Goal: Task Accomplishment & Management: Manage account settings

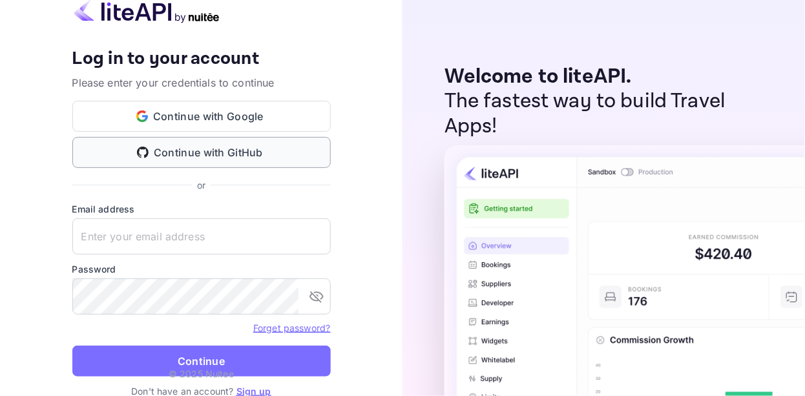
click at [272, 162] on button "Continue with GitHub" at bounding box center [201, 152] width 259 height 31
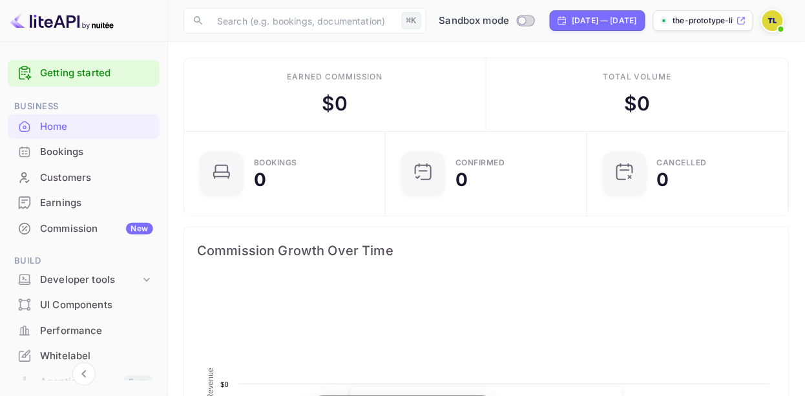
scroll to position [210, 195]
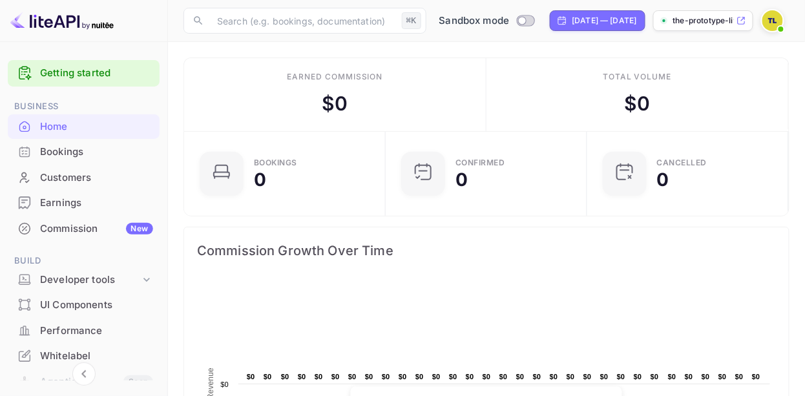
drag, startPoint x: 79, startPoint y: 290, endPoint x: 72, endPoint y: 301, distance: 13.1
click at [72, 301] on ul "Getting started Business Home Bookings Customers Earnings Commission New Build …" at bounding box center [84, 343] width 152 height 576
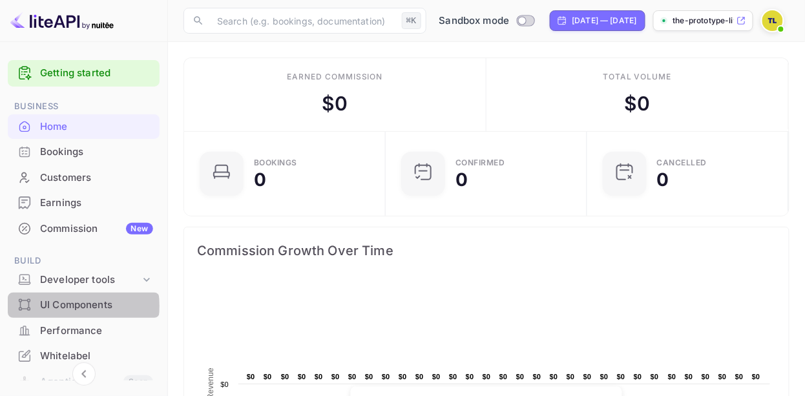
click at [70, 306] on div "UI Components" at bounding box center [96, 305] width 113 height 15
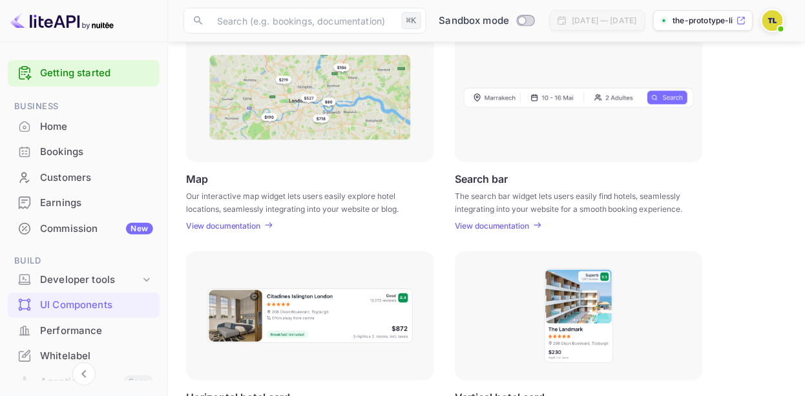
scroll to position [331, 0]
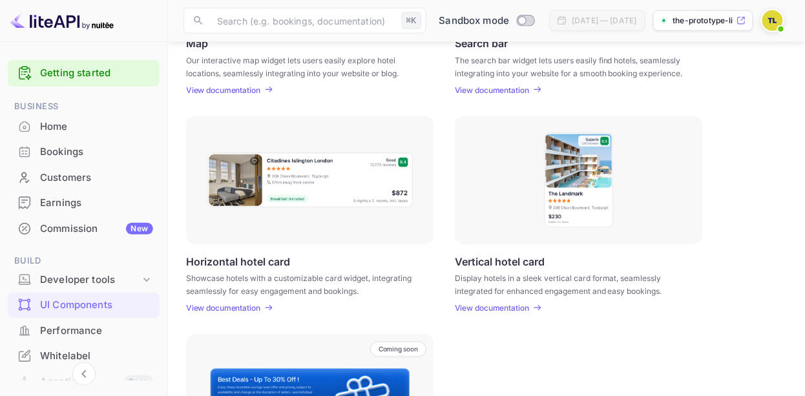
click at [488, 217] on div at bounding box center [579, 180] width 248 height 129
click at [496, 308] on p "View documentation" at bounding box center [492, 309] width 74 height 10
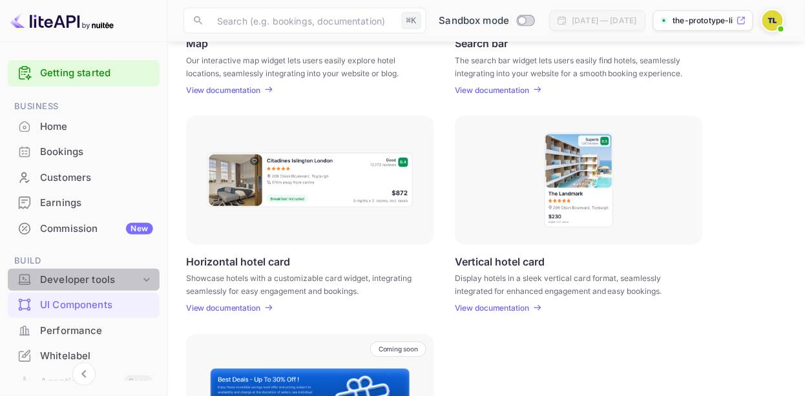
click at [140, 280] on icon at bounding box center [146, 279] width 13 height 13
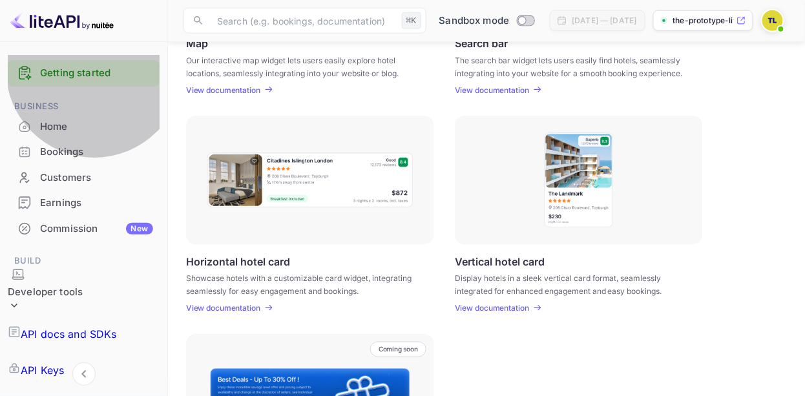
click at [110, 352] on link "API Keys" at bounding box center [84, 370] width 152 height 36
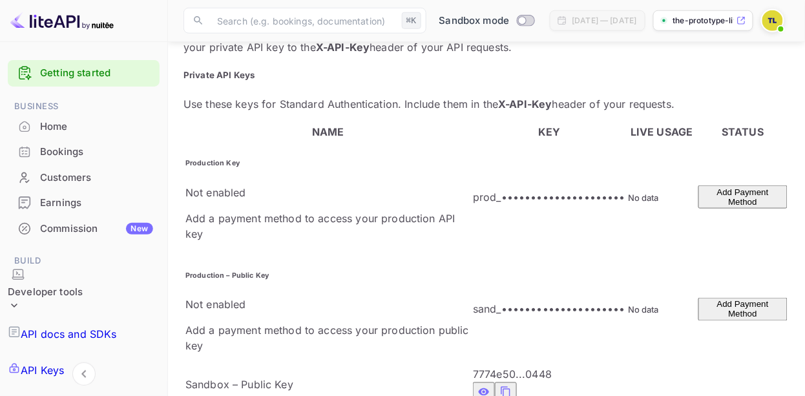
scroll to position [314, 0]
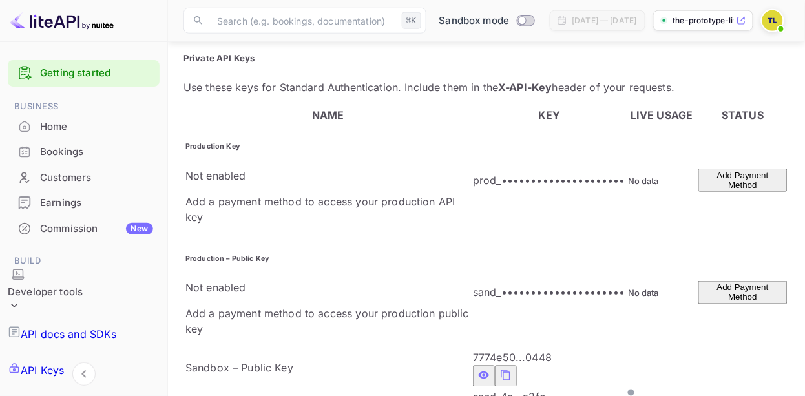
click at [502, 370] on icon "private api keys table" at bounding box center [506, 375] width 9 height 11
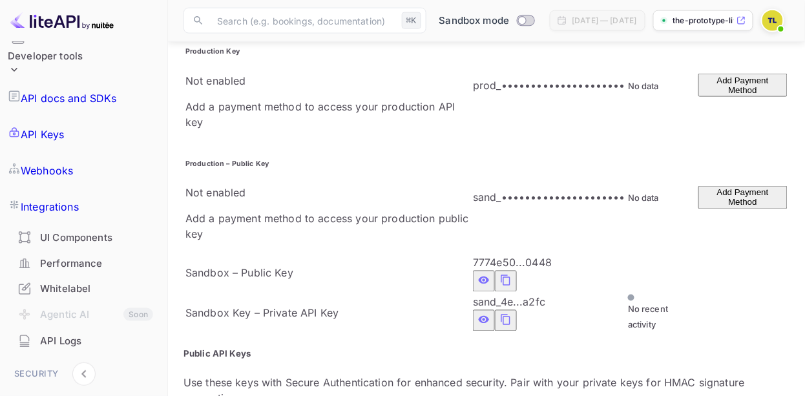
scroll to position [255, 0]
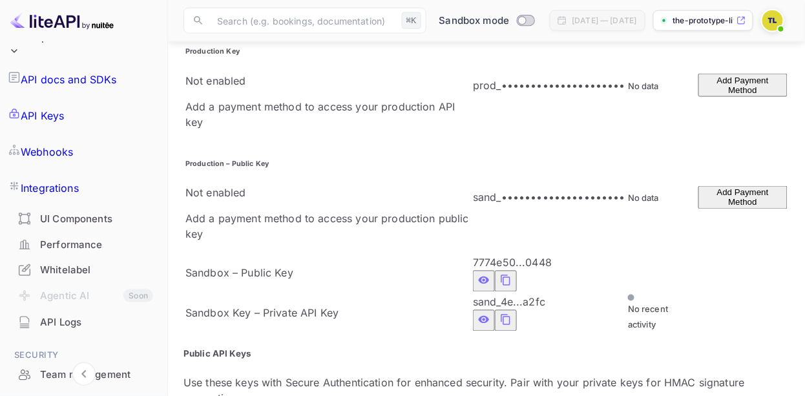
click at [94, 263] on div "Whitelabel" at bounding box center [96, 270] width 113 height 15
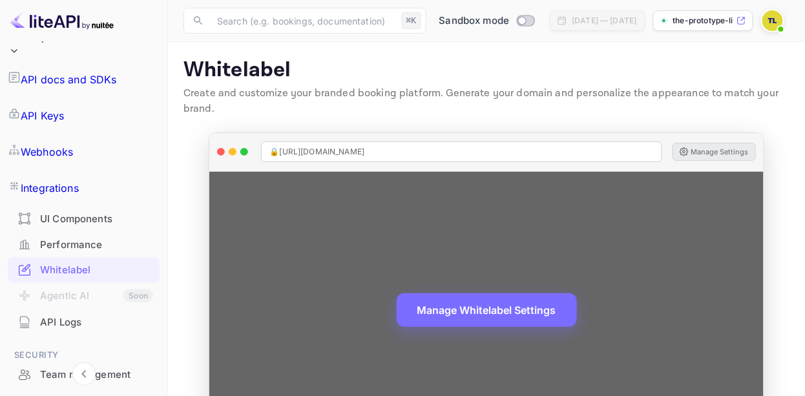
click at [732, 147] on button "Manage Settings" at bounding box center [714, 152] width 83 height 18
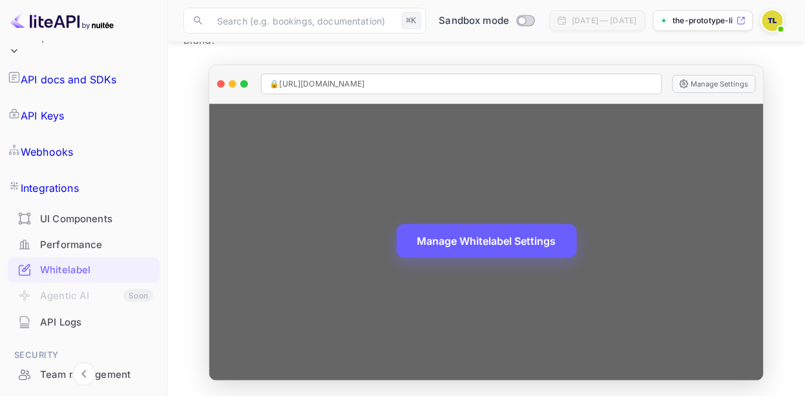
click at [470, 233] on button "Manage Whitelabel Settings" at bounding box center [487, 241] width 180 height 34
